Goal: Task Accomplishment & Management: Complete application form

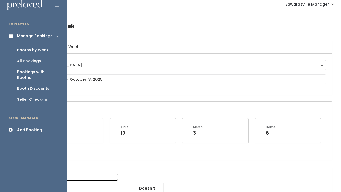
click at [24, 60] on div "All Bookings" at bounding box center [29, 61] width 24 height 6
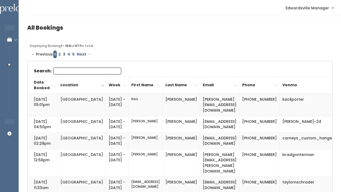
click at [72, 73] on input "Search:" at bounding box center [87, 70] width 68 height 7
paste input "[EMAIL_ADDRESS][DOMAIN_NAME]"
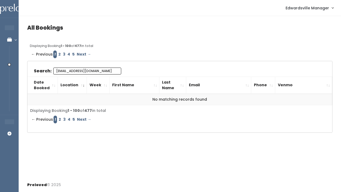
type input "[EMAIL_ADDRESS][DOMAIN_NAME]"
click at [59, 52] on link "2" at bounding box center [59, 54] width 5 height 8
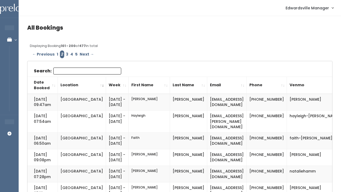
click at [71, 72] on input "Search:" at bounding box center [87, 70] width 68 height 7
paste input "[EMAIL_ADDRESS][DOMAIN_NAME]"
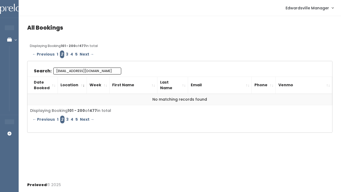
type input "[EMAIL_ADDRESS][DOMAIN_NAME]"
click at [65, 51] on link "3" at bounding box center [67, 54] width 5 height 8
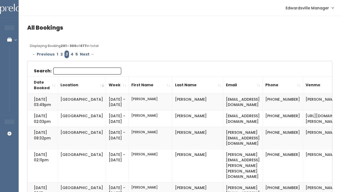
click at [76, 69] on input "Search:" at bounding box center [87, 70] width 68 height 7
paste input "[EMAIL_ADDRESS][DOMAIN_NAME]"
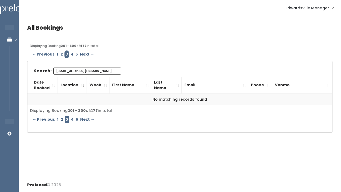
type input "[EMAIL_ADDRESS][DOMAIN_NAME]"
click at [70, 53] on link "4" at bounding box center [72, 54] width 5 height 8
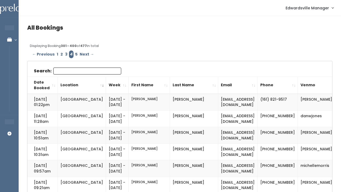
click at [74, 72] on input "Search:" at bounding box center [87, 70] width 68 height 7
paste input "frizzellcrystal@yahoo.com"
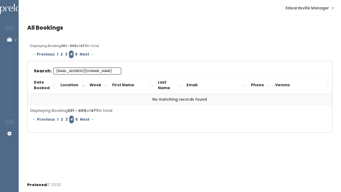
type input "frizzellcrystal@yahoo.com"
click at [75, 52] on link "5" at bounding box center [76, 54] width 5 height 8
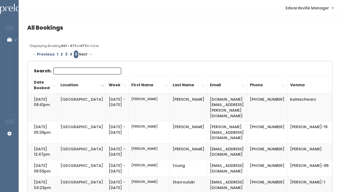
click at [85, 71] on input "Search:" at bounding box center [87, 70] width 68 height 7
paste input "frizzellcrystal@yahoo.com"
type input "frizzellcrystal@yahoo.com"
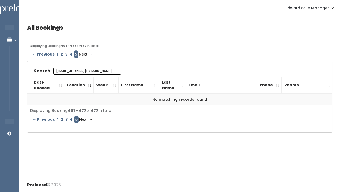
click at [94, 69] on input "frizzellcrystal@yahoo.com" at bounding box center [87, 70] width 68 height 7
click at [84, 68] on input "frizzellcrystal@yahoo.com" at bounding box center [87, 70] width 68 height 7
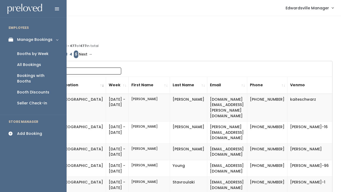
click at [29, 131] on div "Add Booking" at bounding box center [29, 134] width 25 height 6
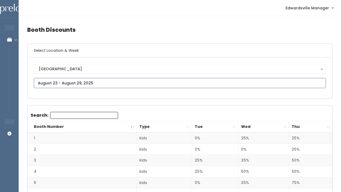
click at [86, 80] on input "text" at bounding box center [180, 83] width 292 height 10
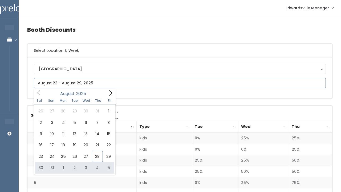
type input "[DATE] to [DATE]"
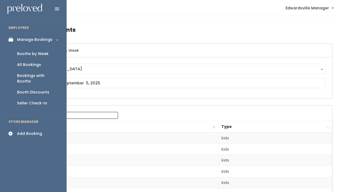
click at [24, 66] on div "All Bookings" at bounding box center [29, 65] width 24 height 6
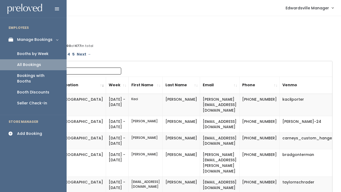
click at [30, 54] on div "Booths by Week" at bounding box center [32, 54] width 31 height 6
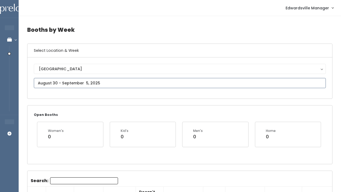
click at [78, 85] on input "text" at bounding box center [180, 83] width 292 height 10
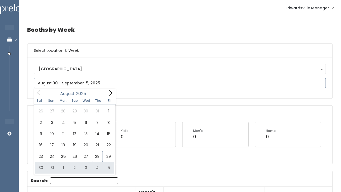
type input "August 30 to September 5"
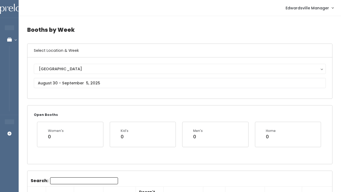
click at [63, 179] on input "Search:" at bounding box center [84, 180] width 68 height 7
paste input "frizzellcrystal@yahoo.com"
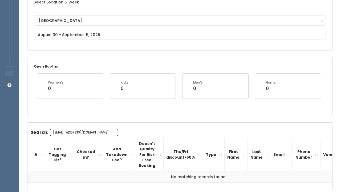
scroll to position [49, 0]
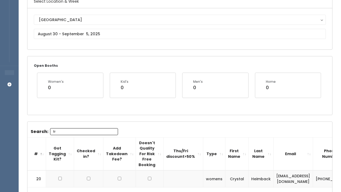
type input "f"
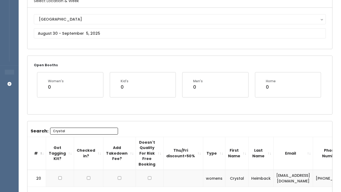
scroll to position [46, 0]
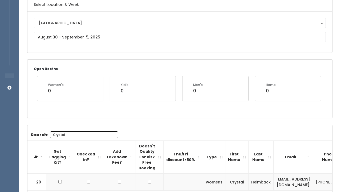
type input "Crystal"
click at [95, 31] on div "Edwardsville Edwardsville" at bounding box center [180, 32] width 292 height 28
click at [95, 37] on input "text" at bounding box center [180, 37] width 292 height 10
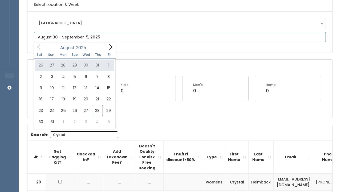
click at [109, 47] on icon at bounding box center [111, 47] width 6 height 6
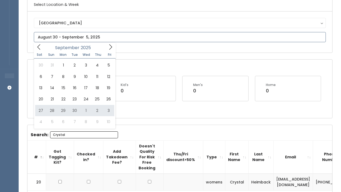
type input "September 27 to October 3"
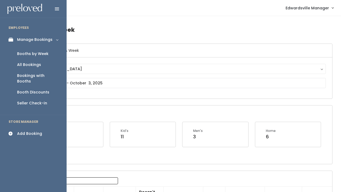
click at [22, 63] on div "All Bookings" at bounding box center [29, 65] width 24 height 6
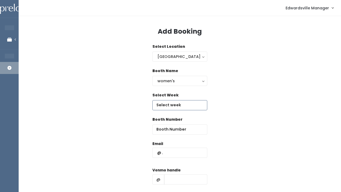
click at [169, 104] on input "text" at bounding box center [179, 105] width 55 height 10
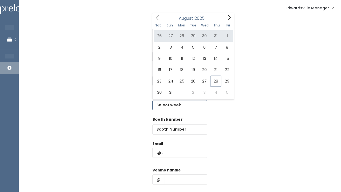
click at [228, 20] on icon at bounding box center [229, 17] width 3 height 5
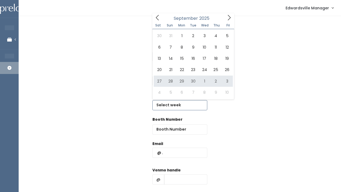
type input "September 27 to October 3"
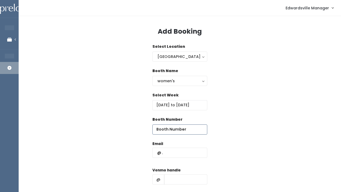
click at [164, 128] on input "number" at bounding box center [179, 129] width 55 height 10
type input "39"
paste input "[EMAIL_ADDRESS][DOMAIN_NAME]"
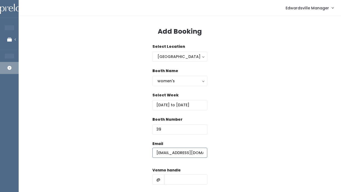
type input "[EMAIL_ADDRESS][DOMAIN_NAME]"
click at [177, 183] on input "text" at bounding box center [185, 179] width 43 height 10
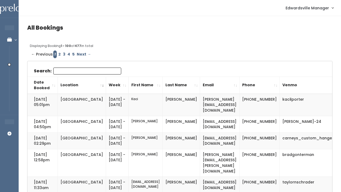
click at [76, 75] on div "Search:" at bounding box center [77, 71] width 87 height 9
click at [77, 72] on input "Search:" at bounding box center [87, 70] width 68 height 7
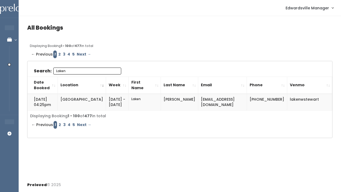
type input "Laken"
drag, startPoint x: 247, startPoint y: 99, endPoint x: 185, endPoint y: 99, distance: 62.1
click at [198, 99] on td "[EMAIL_ADDRESS][DOMAIN_NAME]" at bounding box center [222, 102] width 49 height 17
copy td "[EMAIL_ADDRESS][DOMAIN_NAME]"
